Goal: Task Accomplishment & Management: Use online tool/utility

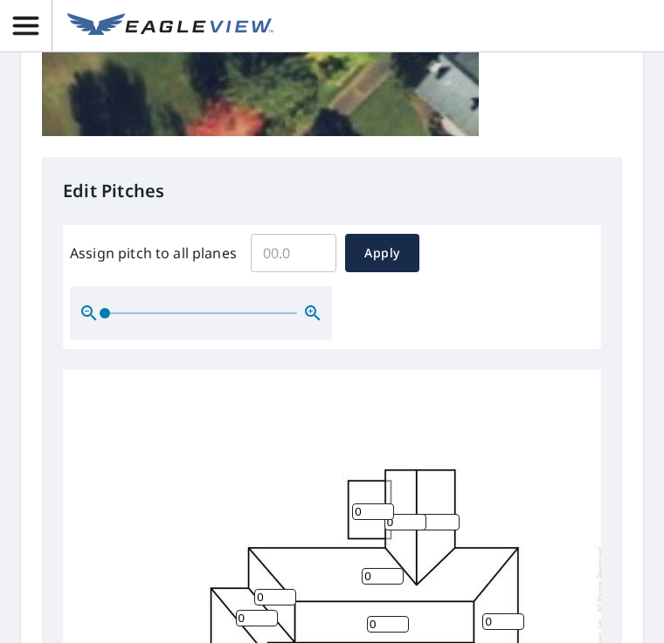
scroll to position [580, 0]
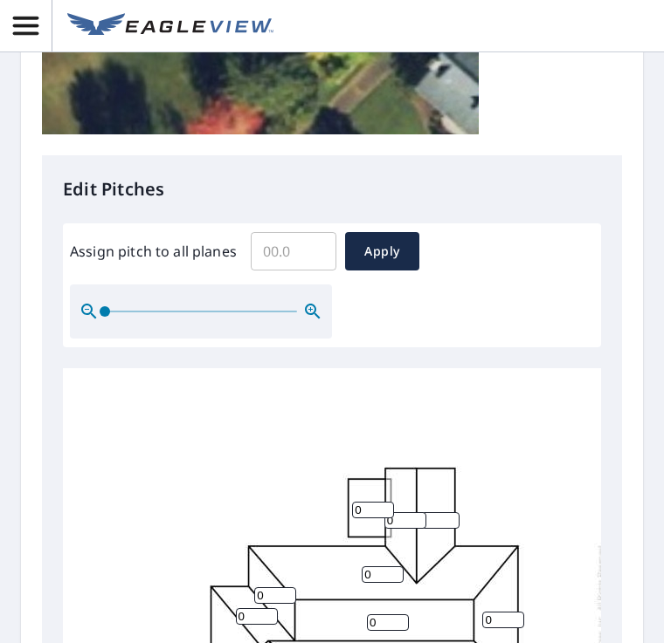
click at [311, 249] on input "Assign pitch to all planes" at bounding box center [294, 251] width 86 height 49
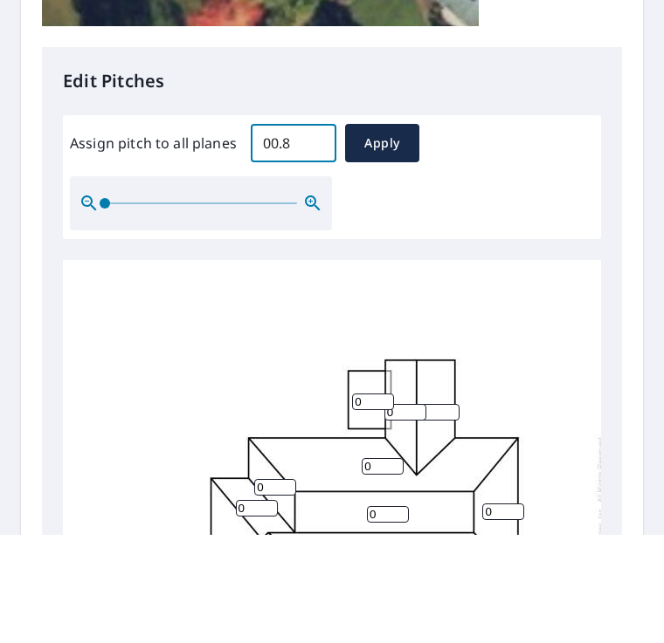
type input "00.8"
click at [396, 241] on span "Apply" at bounding box center [382, 252] width 46 height 22
type input "00.8"
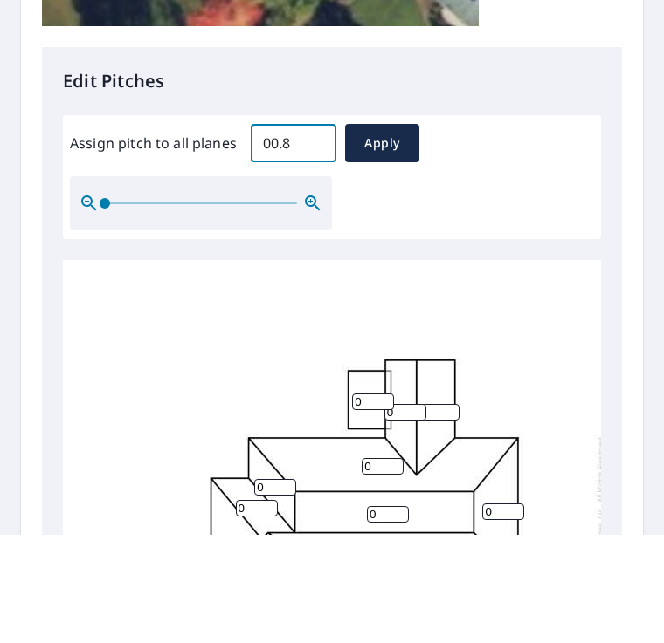
type input "00.8"
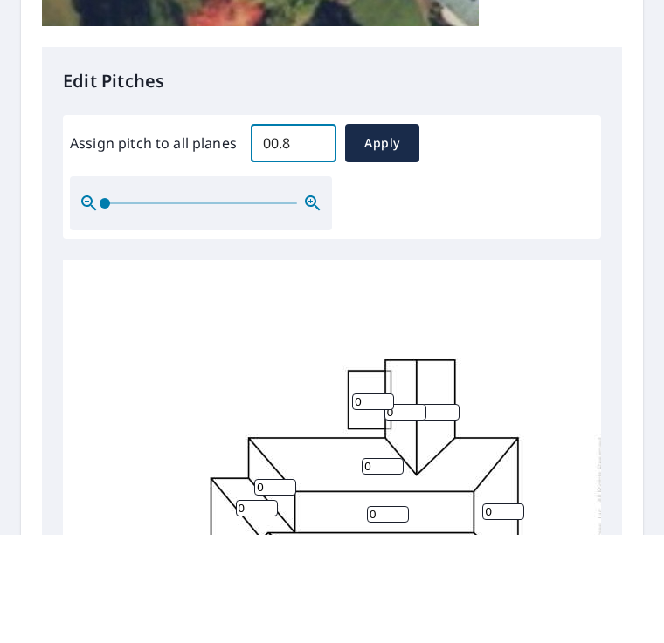
type input "00.8"
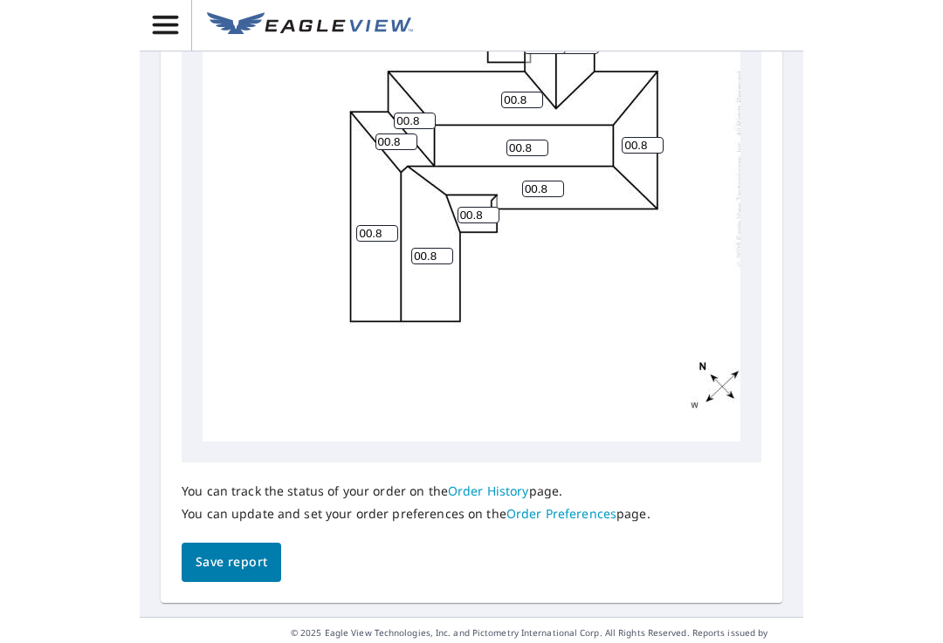
scroll to position [1054, 0]
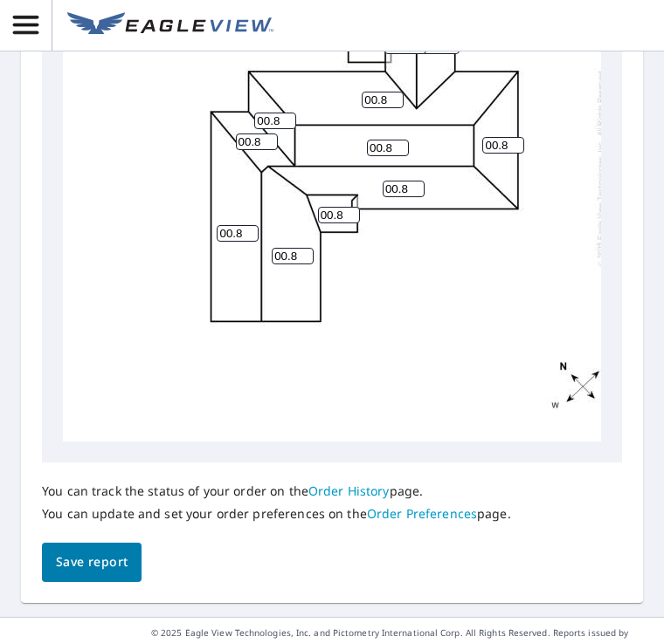
click at [109, 553] on span "Save report" at bounding box center [92, 564] width 72 height 22
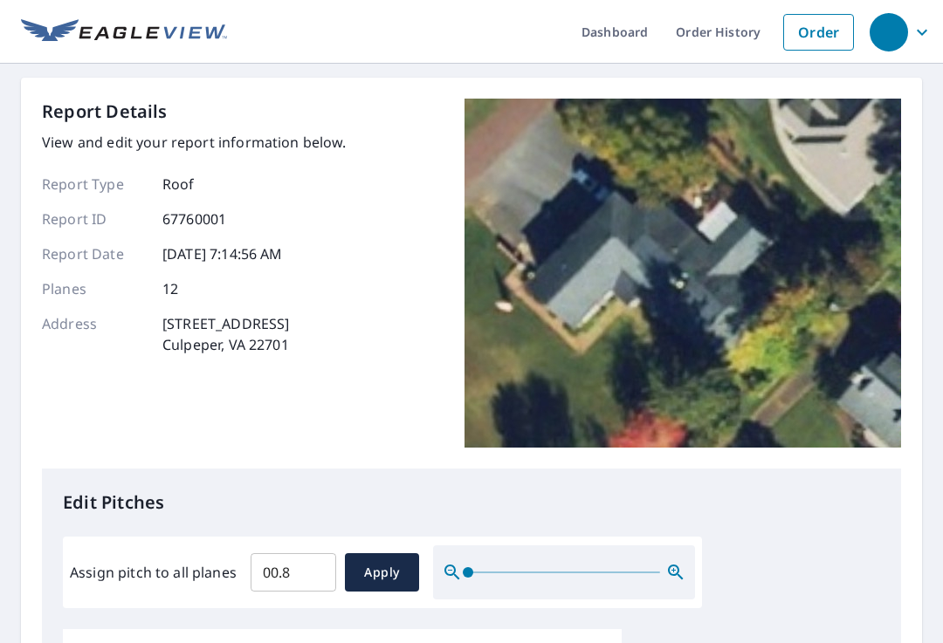
scroll to position [0, 0]
click at [663, 255] on img at bounding box center [682, 273] width 437 height 349
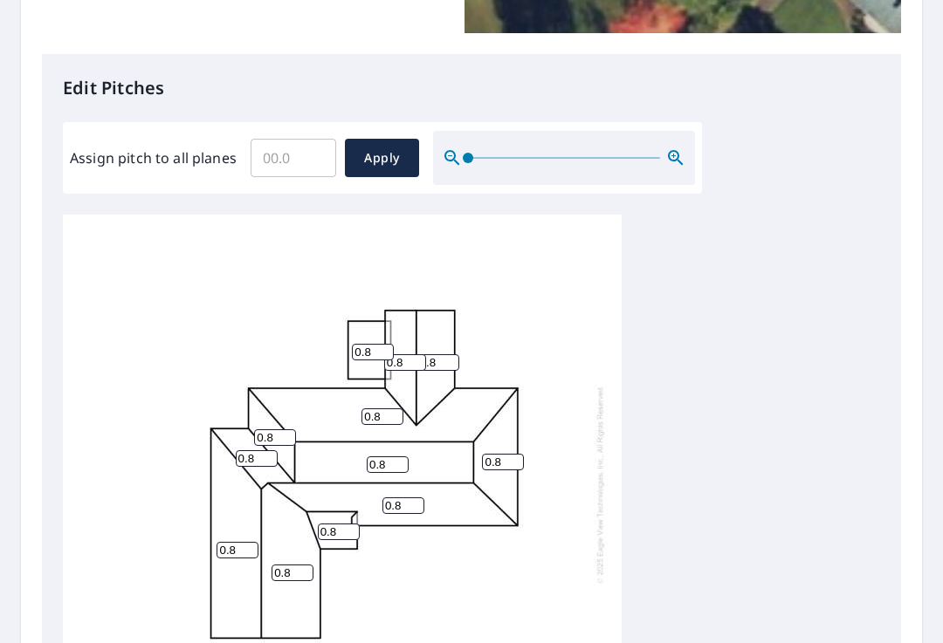
scroll to position [4, 0]
click at [390, 148] on span "Apply" at bounding box center [382, 159] width 46 height 22
click at [320, 140] on input "Assign pitch to all planes" at bounding box center [294, 158] width 86 height 49
type input "00.8"
click at [382, 139] on button "Apply" at bounding box center [382, 158] width 74 height 38
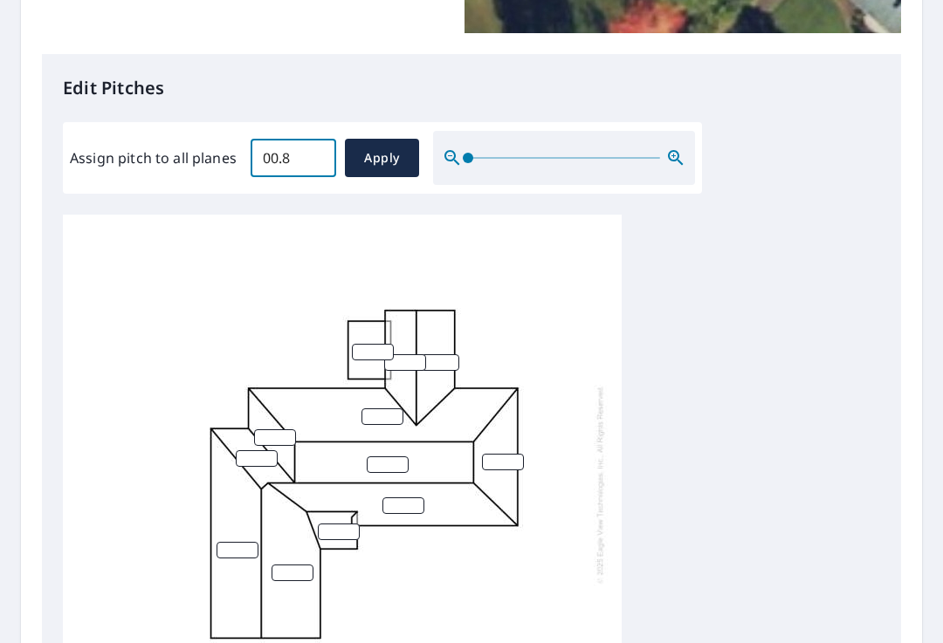
type input "00.8"
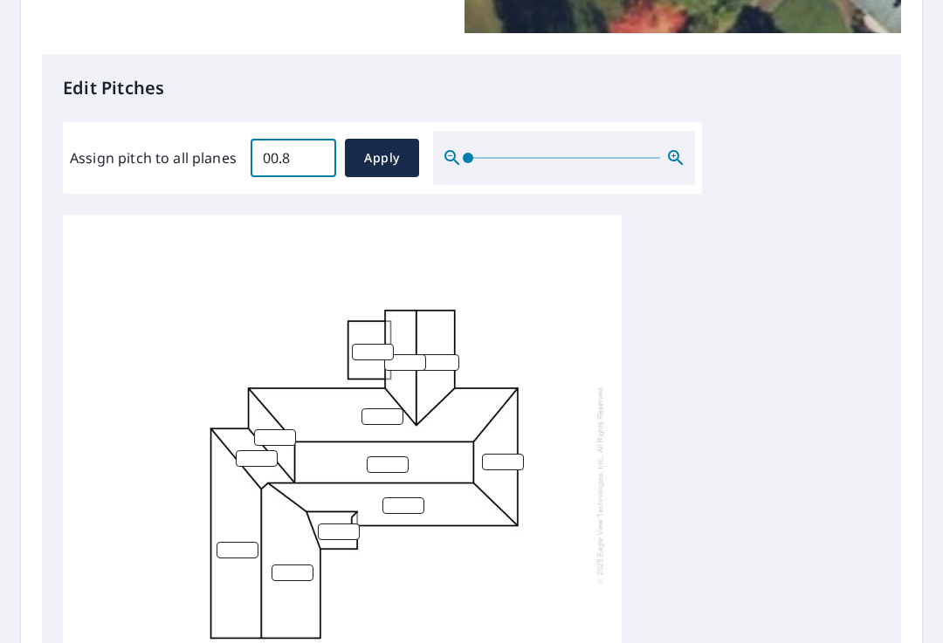
type input "00.8"
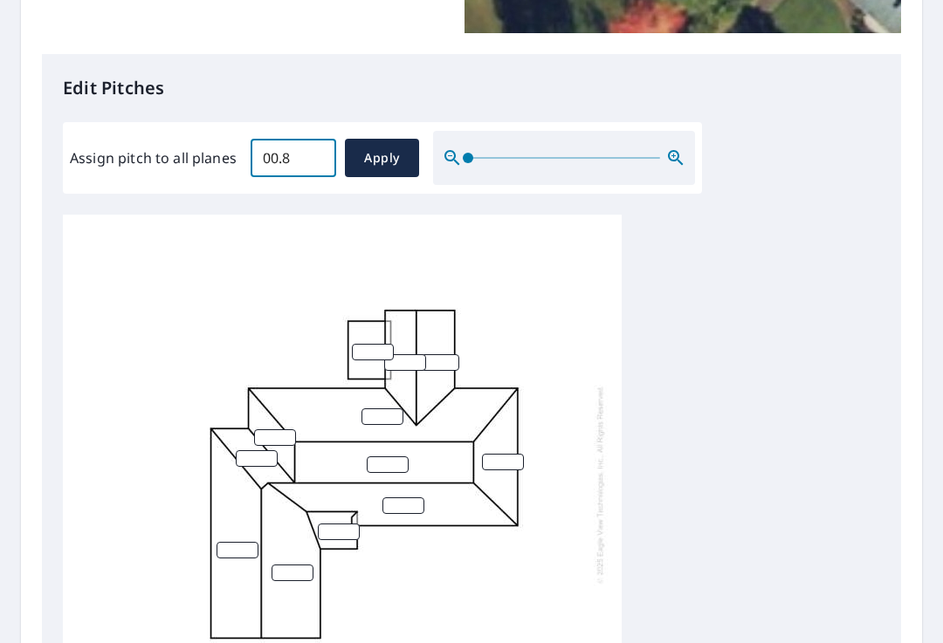
type input "00.8"
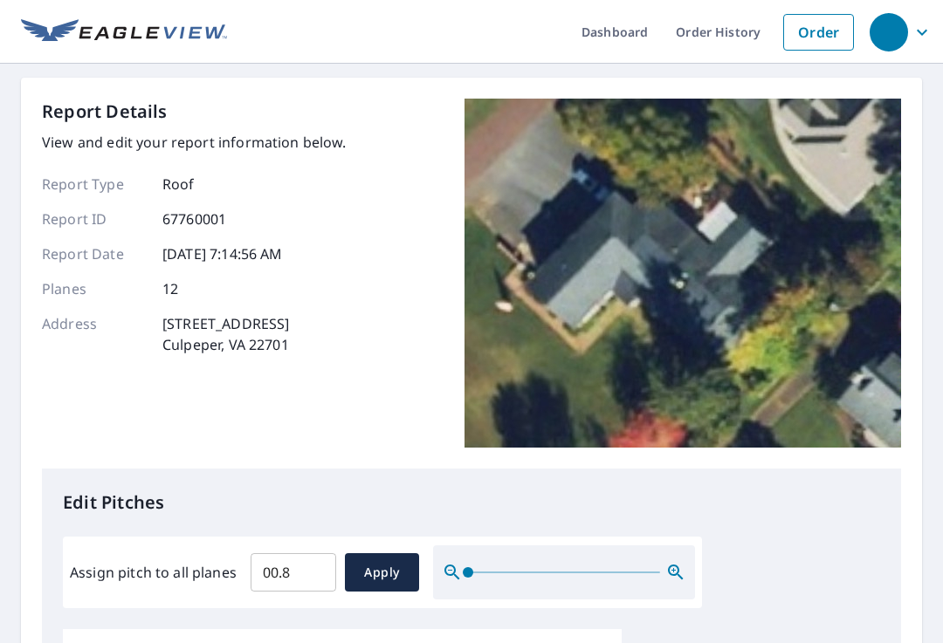
scroll to position [0, 0]
click at [391, 562] on span "Apply" at bounding box center [382, 573] width 46 height 22
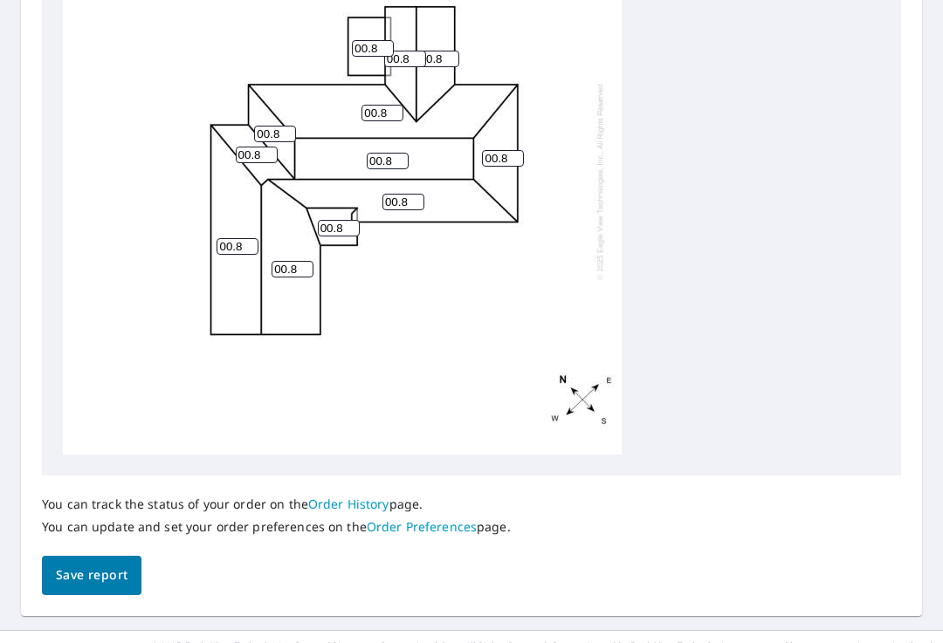
scroll to position [722, 0]
click at [83, 566] on span "Save report" at bounding box center [92, 577] width 72 height 22
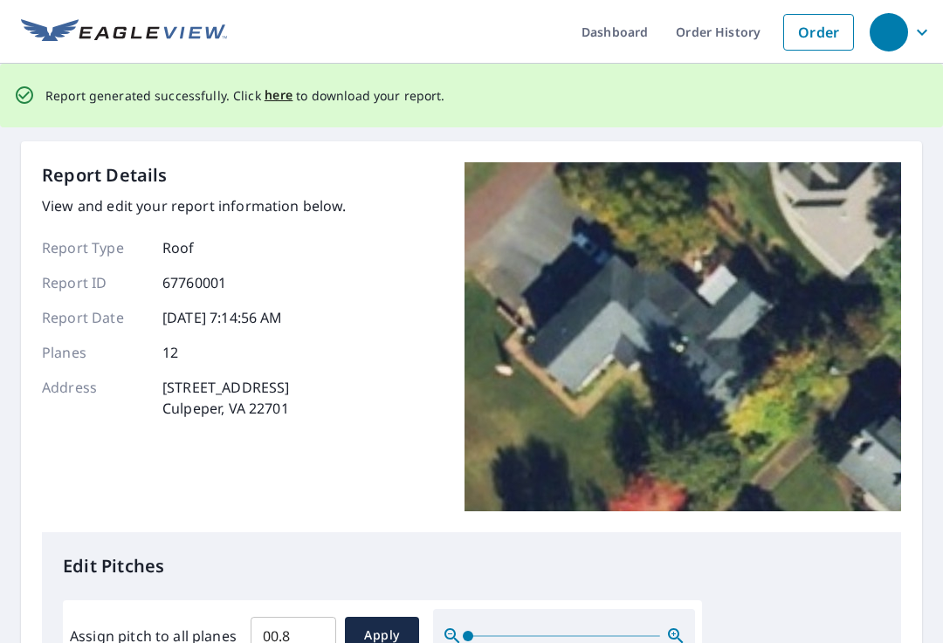
scroll to position [0, 0]
click at [735, 30] on link "Order History" at bounding box center [718, 32] width 113 height 64
